Goal: Information Seeking & Learning: Learn about a topic

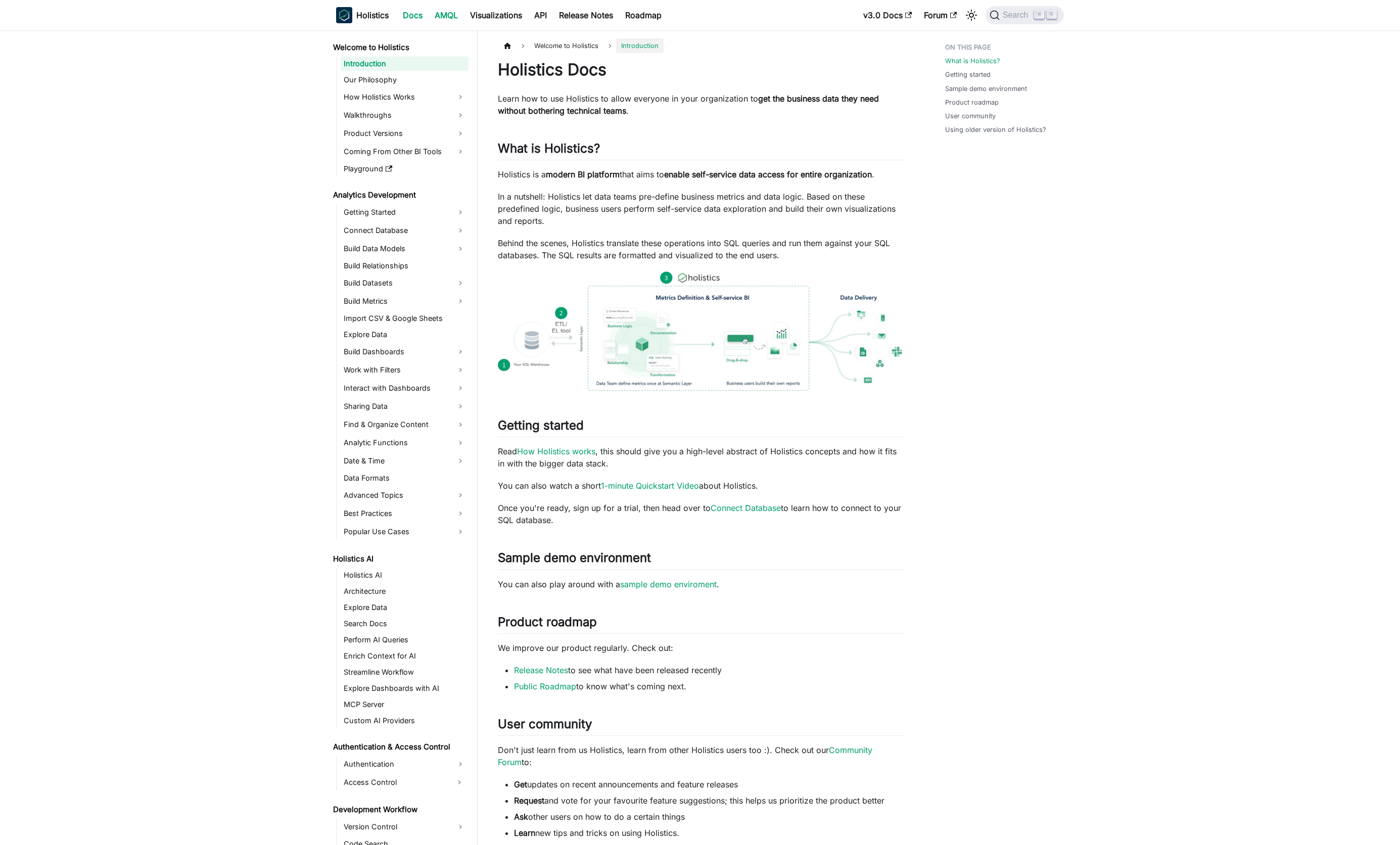
click at [444, 13] on link "AMQL" at bounding box center [446, 15] width 35 height 16
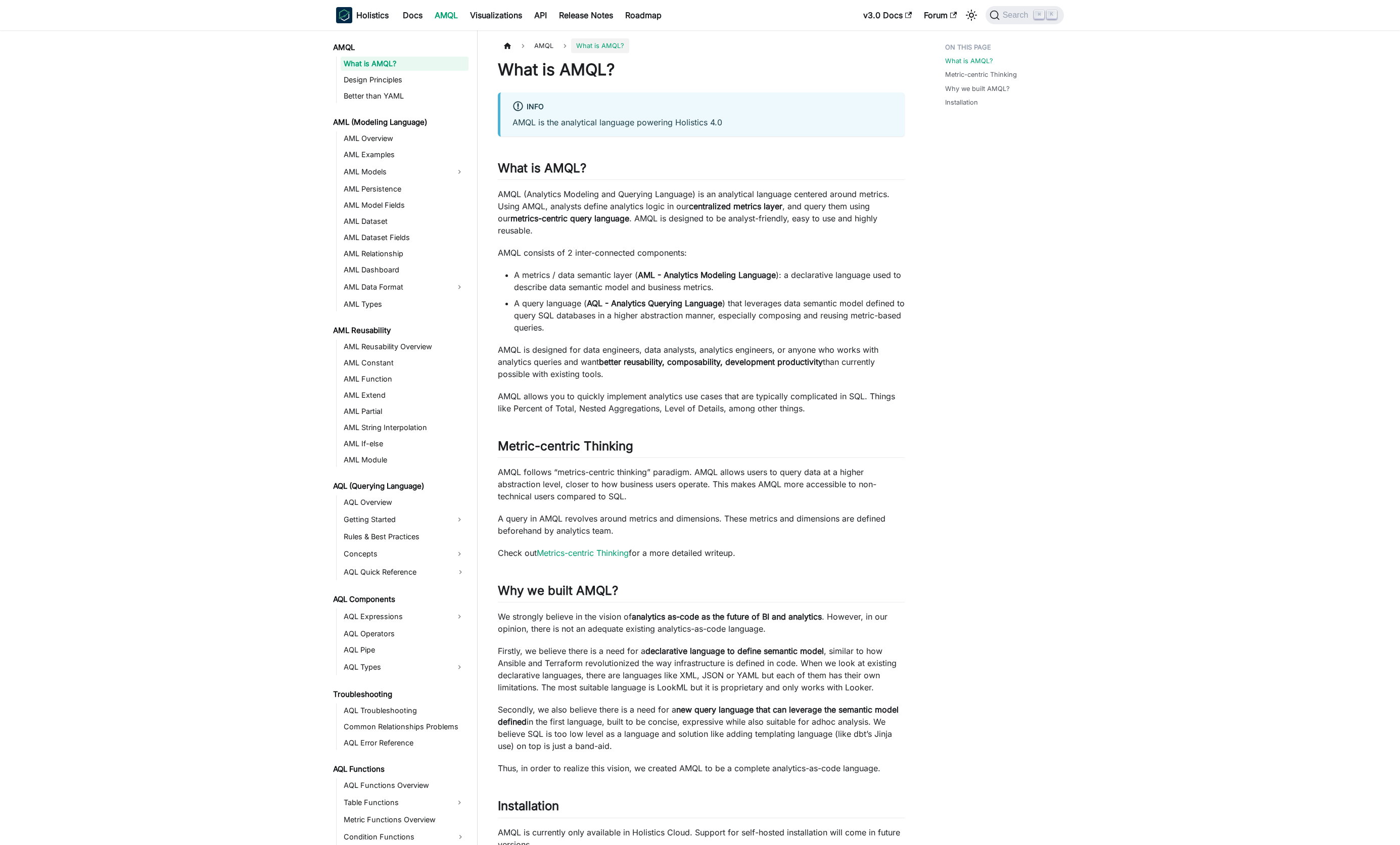
scroll to position [222, 0]
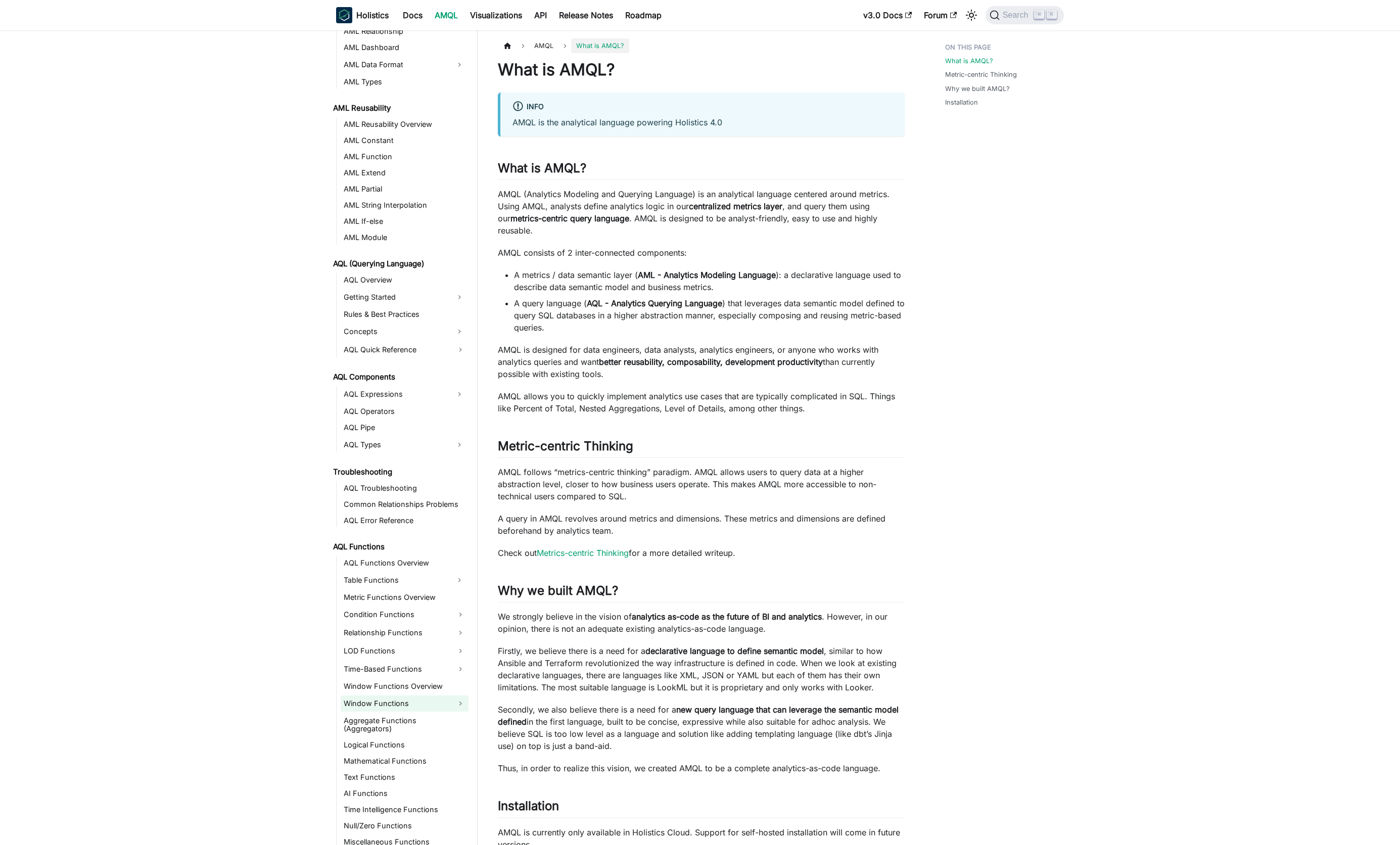
click at [386, 700] on link "Window Functions" at bounding box center [405, 703] width 128 height 16
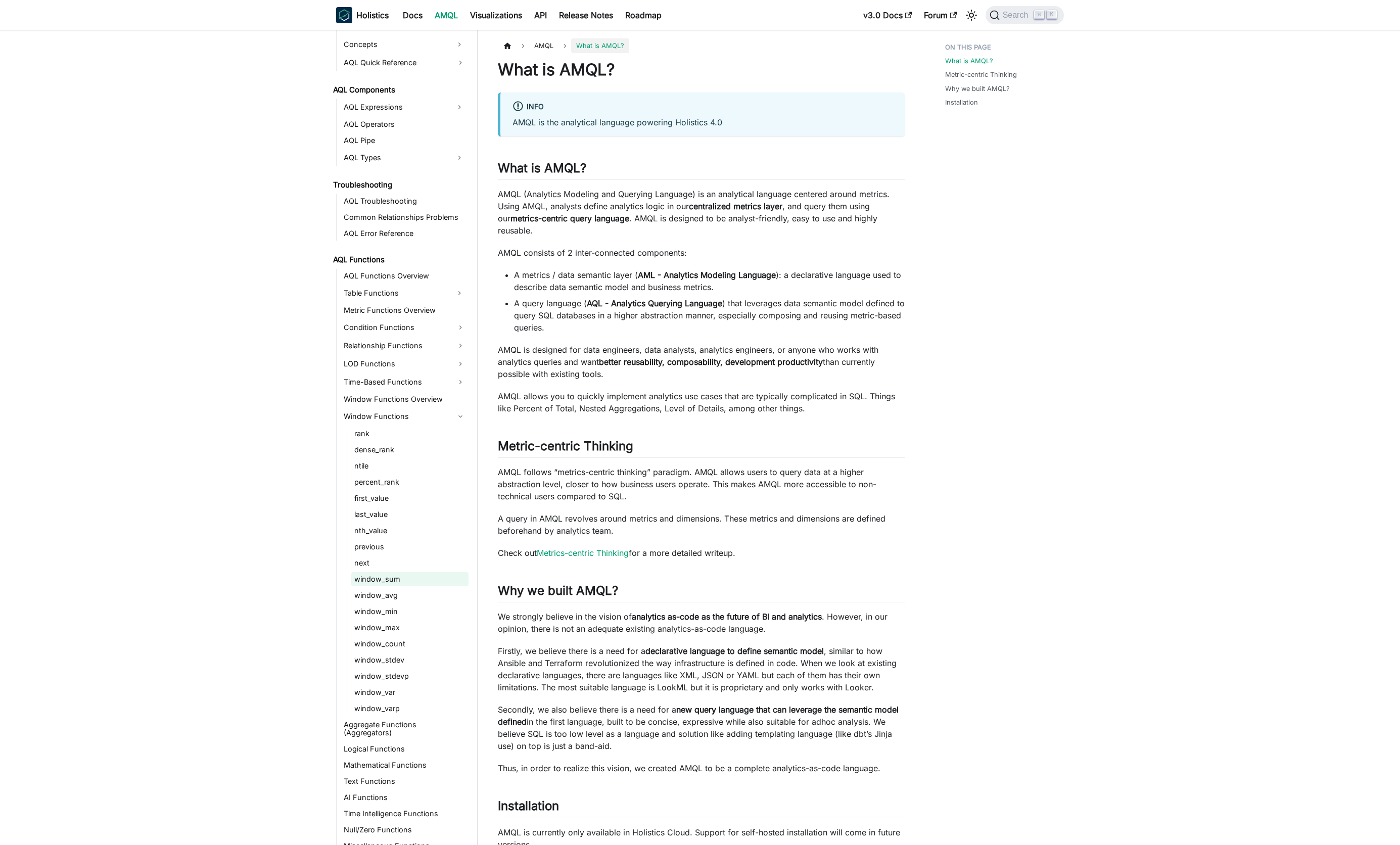
scroll to position [511, 0]
click at [391, 723] on link "Aggregate Functions (Aggregators)" at bounding box center [405, 727] width 128 height 22
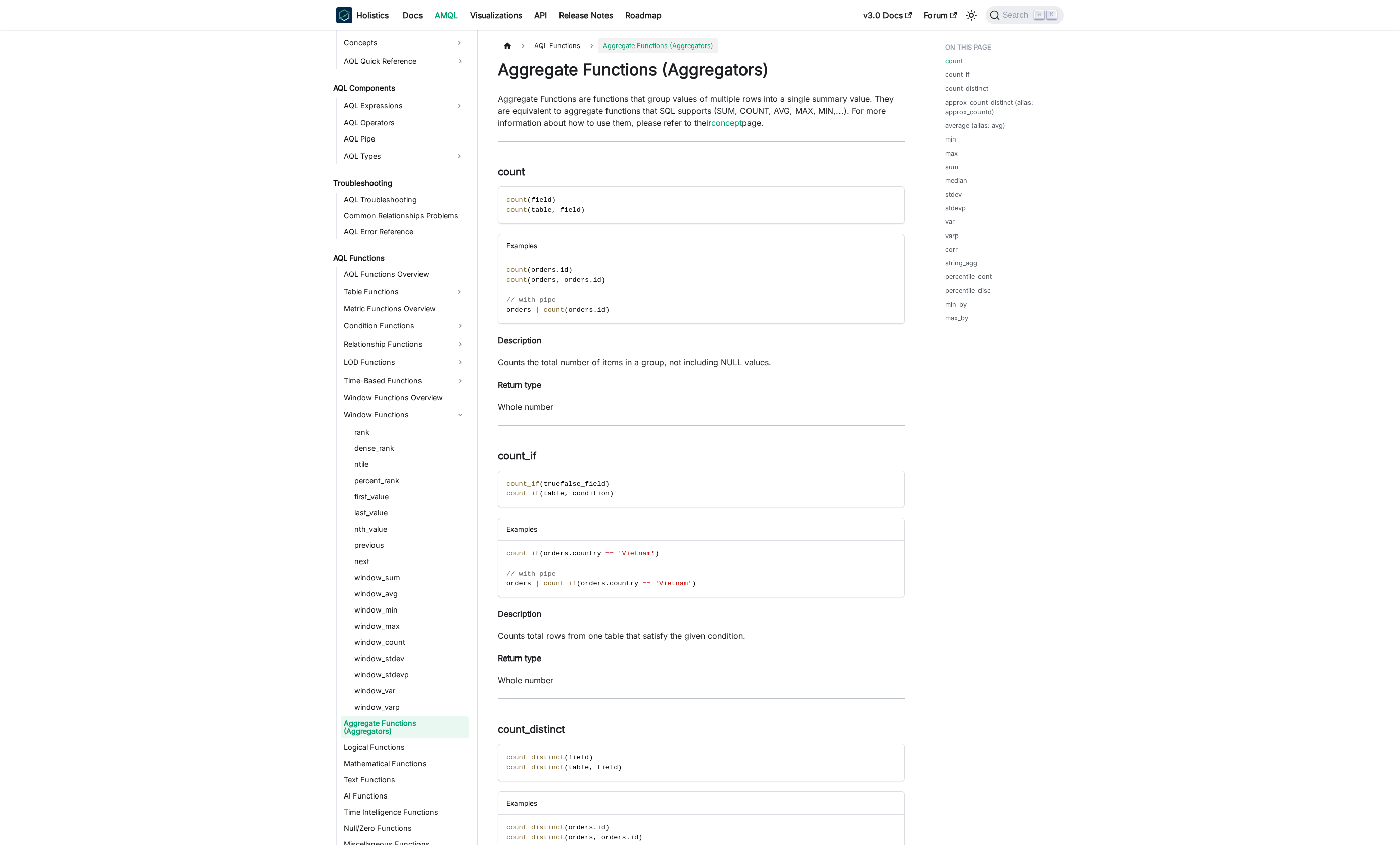
scroll to position [514, 0]
click at [951, 318] on link "max_by" at bounding box center [958, 318] width 23 height 9
